Goal: Information Seeking & Learning: Learn about a topic

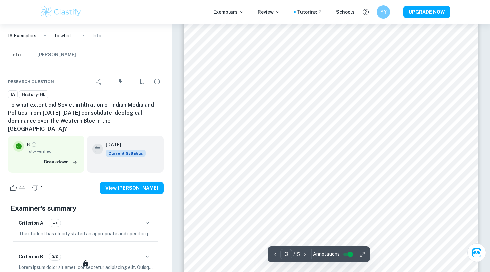
scroll to position [931, 0]
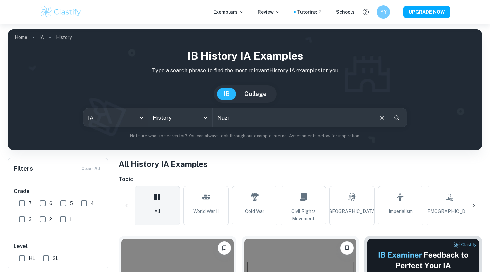
type input "Nazi"
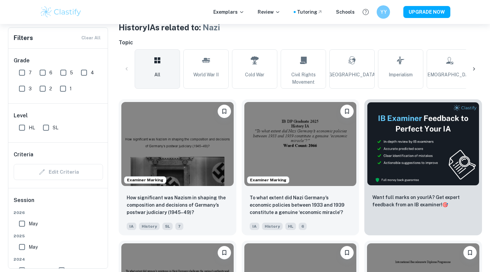
scroll to position [153, 0]
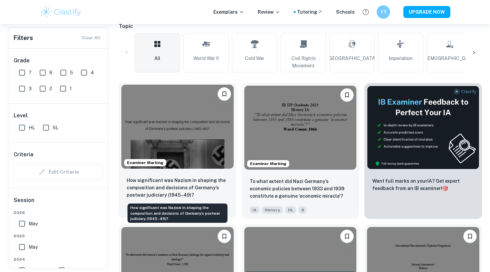
click at [199, 190] on p "How significant was Nazism in shaping the composition and decisions of Germany’…" at bounding box center [178, 188] width 102 height 22
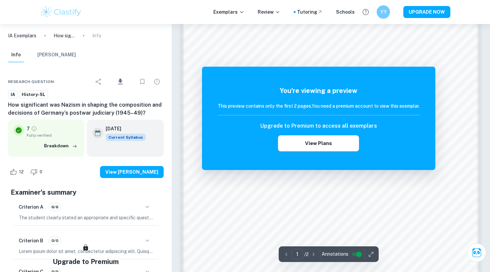
scroll to position [478, 0]
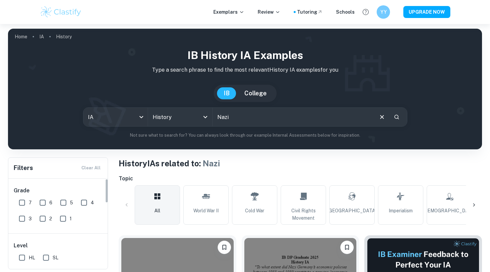
click at [24, 199] on input "7" at bounding box center [21, 202] width 13 height 13
checkbox input "true"
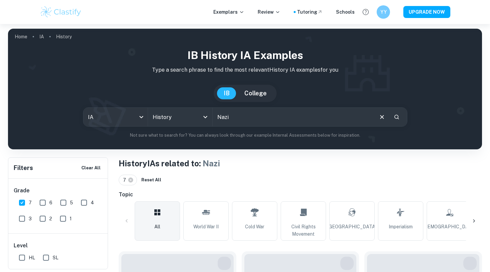
click at [42, 200] on input "6" at bounding box center [42, 202] width 13 height 13
checkbox input "true"
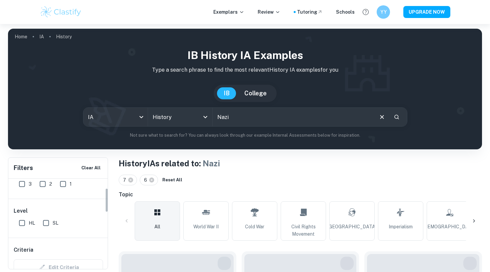
click at [46, 226] on input "SL" at bounding box center [45, 223] width 13 height 13
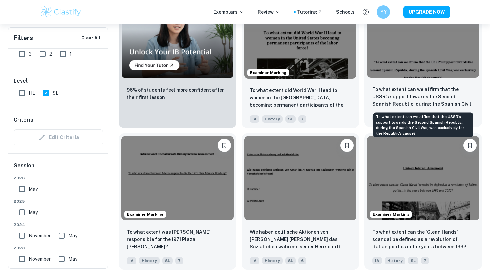
scroll to position [552, 0]
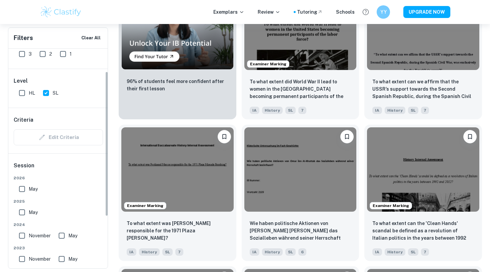
click at [46, 97] on input "SL" at bounding box center [45, 92] width 13 height 13
checkbox input "false"
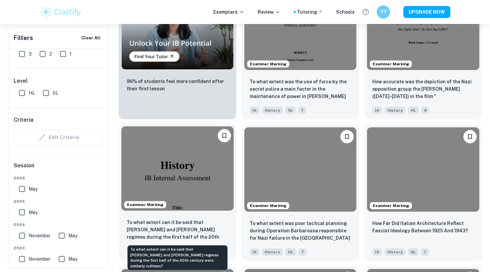
click at [198, 222] on p "To what extent can it be said that Adolf Hitler's and Joseph Stalin's regimes d…" at bounding box center [178, 230] width 102 height 23
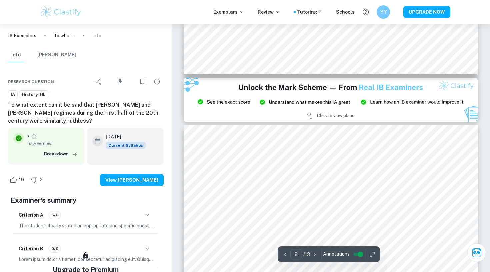
type input "3"
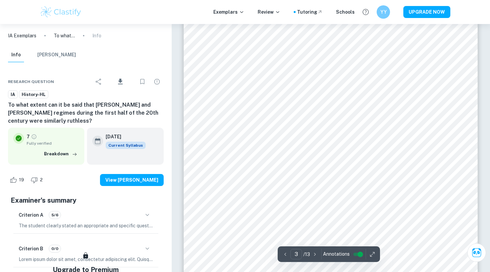
scroll to position [1018, 0]
